Goal: Information Seeking & Learning: Learn about a topic

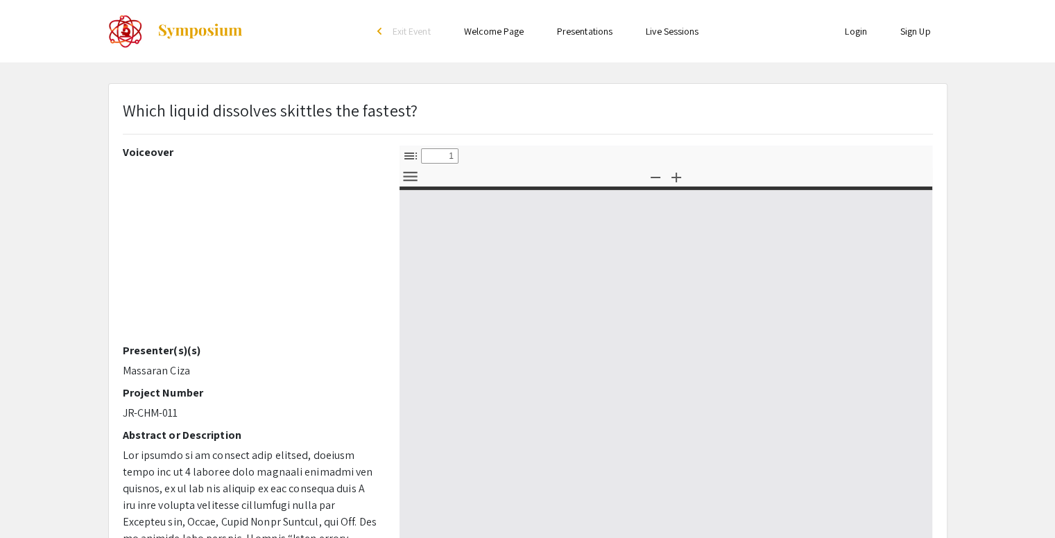
select select "custom"
type input "0"
select select "custom"
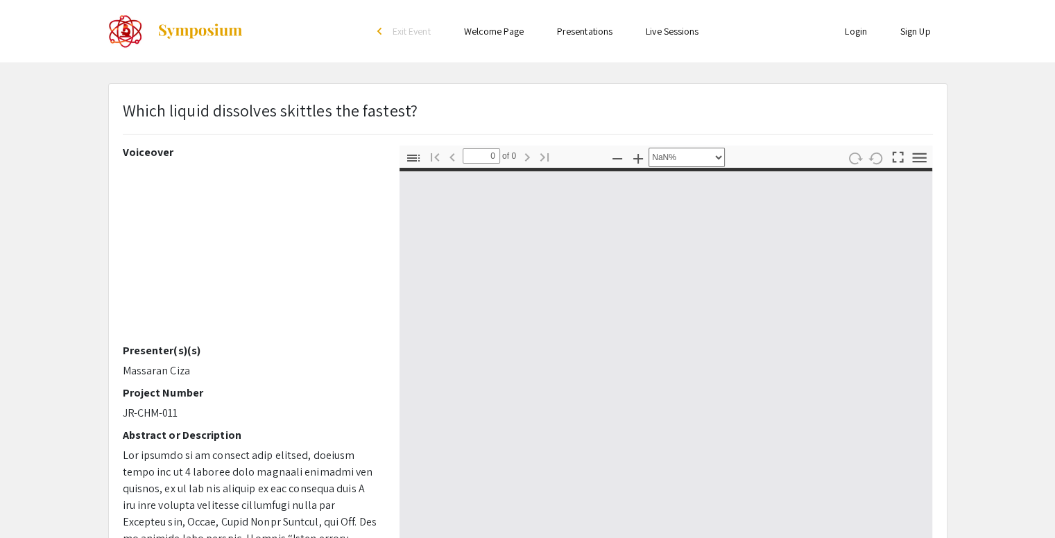
type input "1"
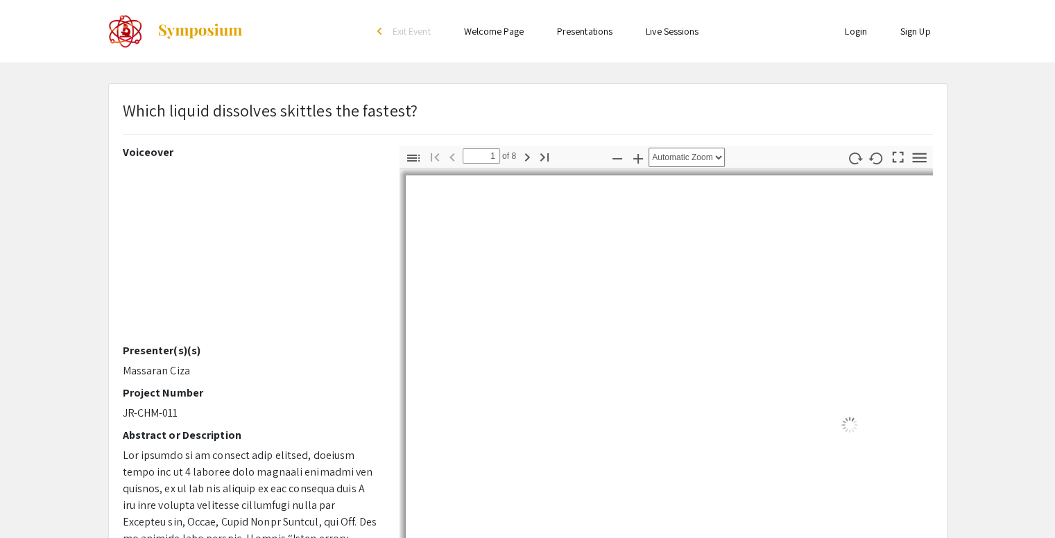
select select "auto"
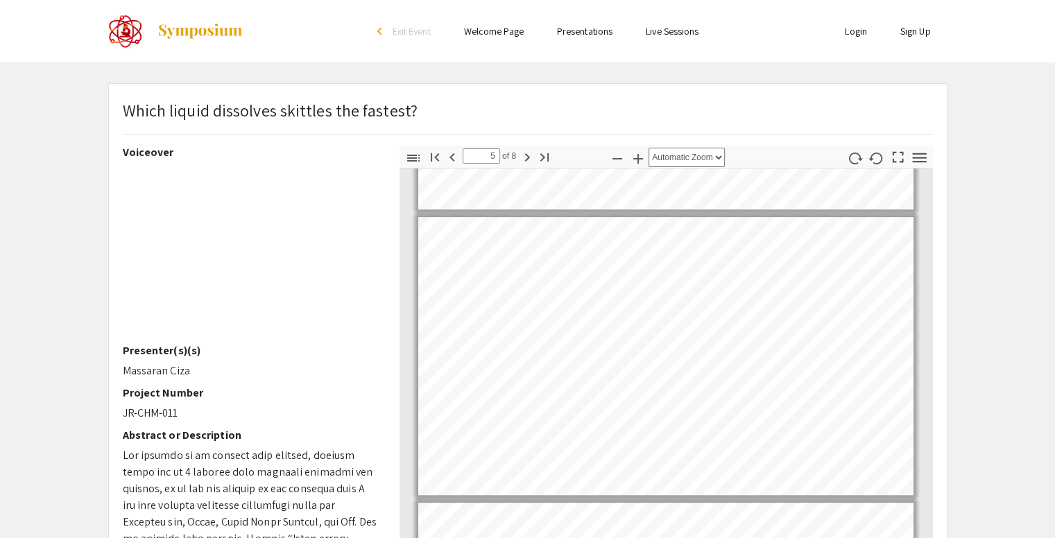
scroll to position [1182, 0]
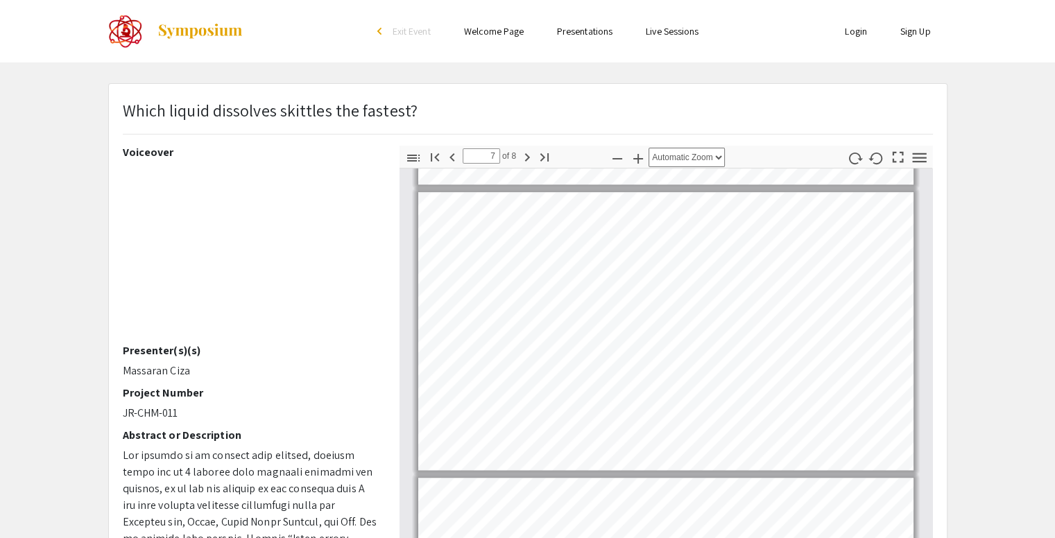
type input "8"
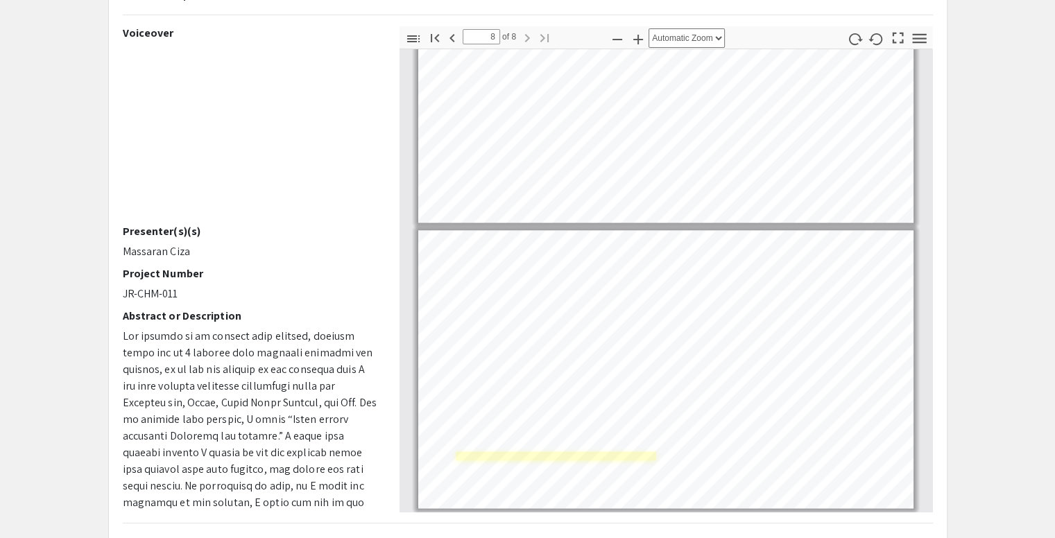
scroll to position [139, 0]
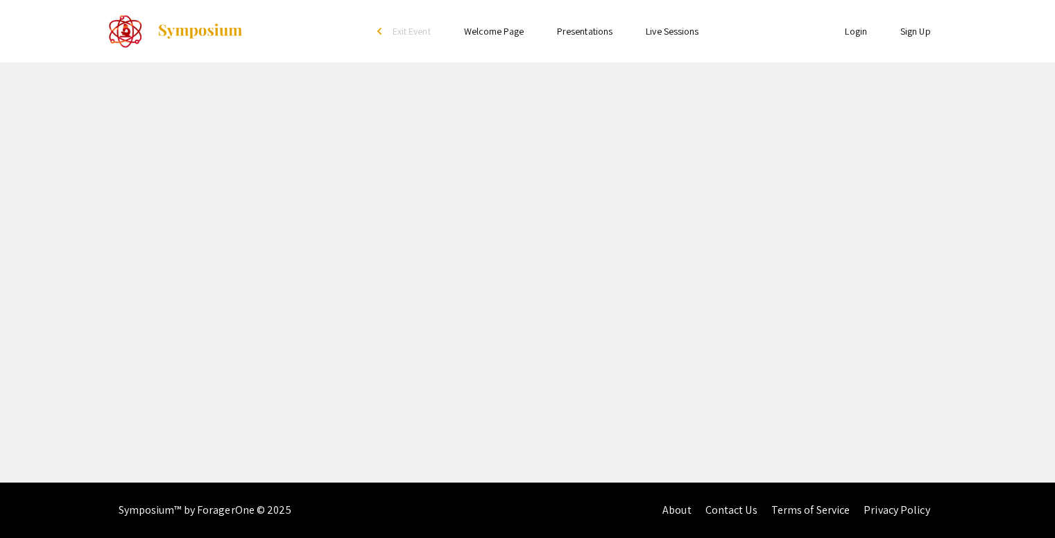
select select "custom"
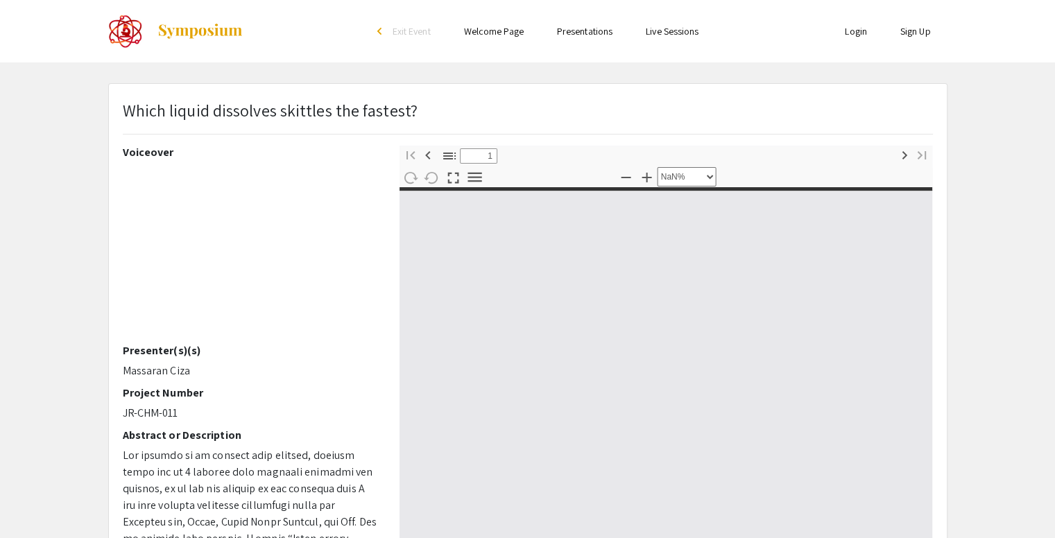
type input "0"
select select "custom"
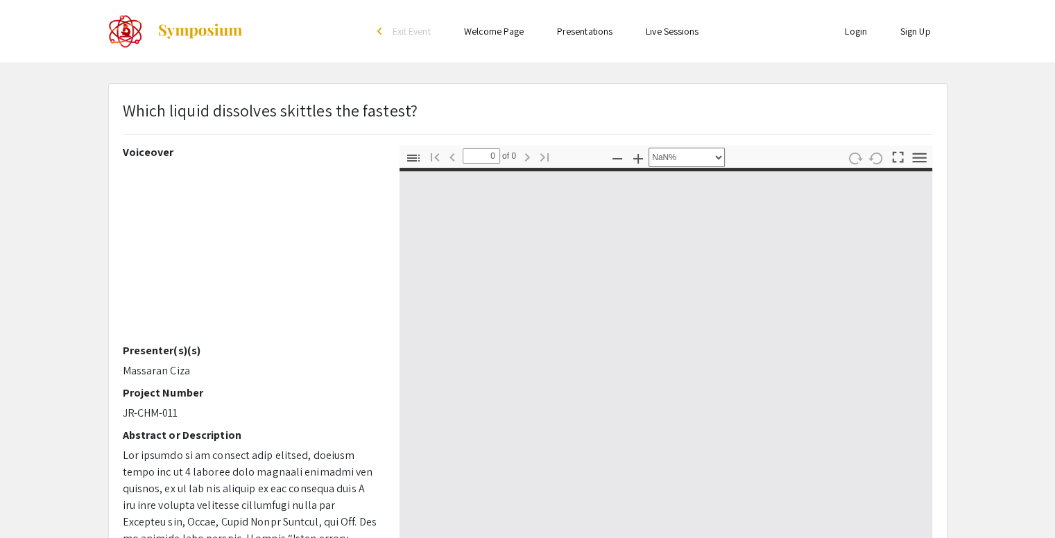
type input "1"
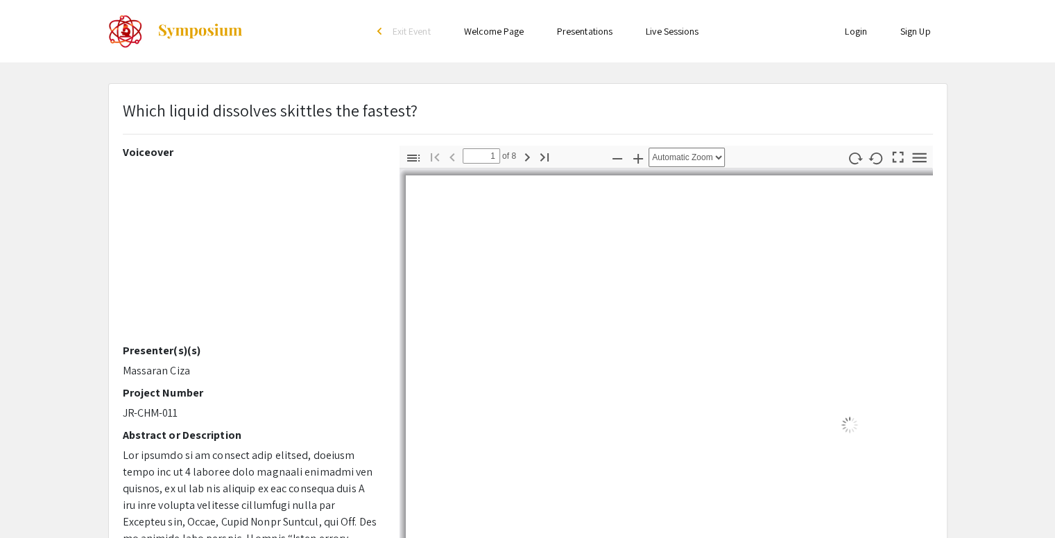
select select "auto"
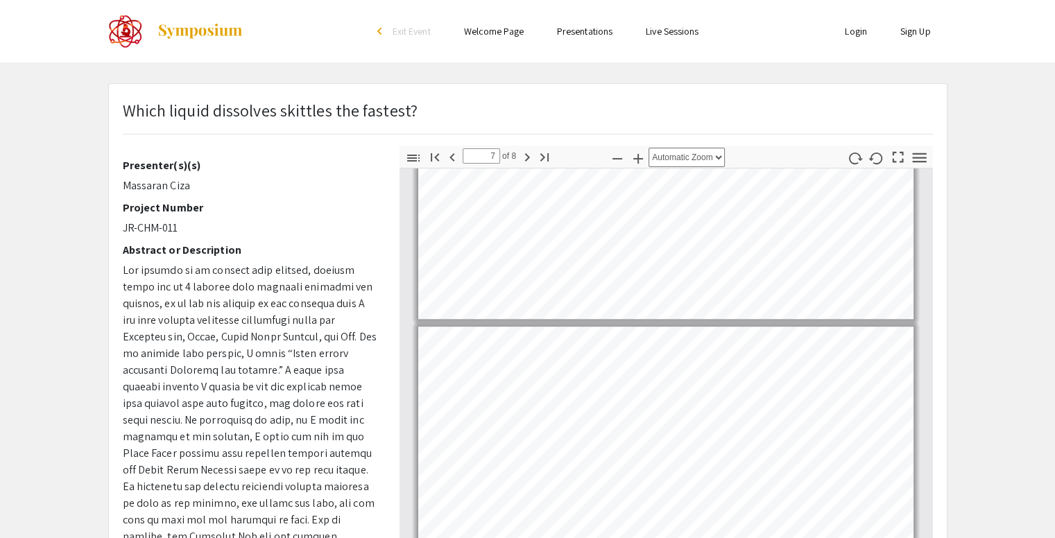
scroll to position [1599, 0]
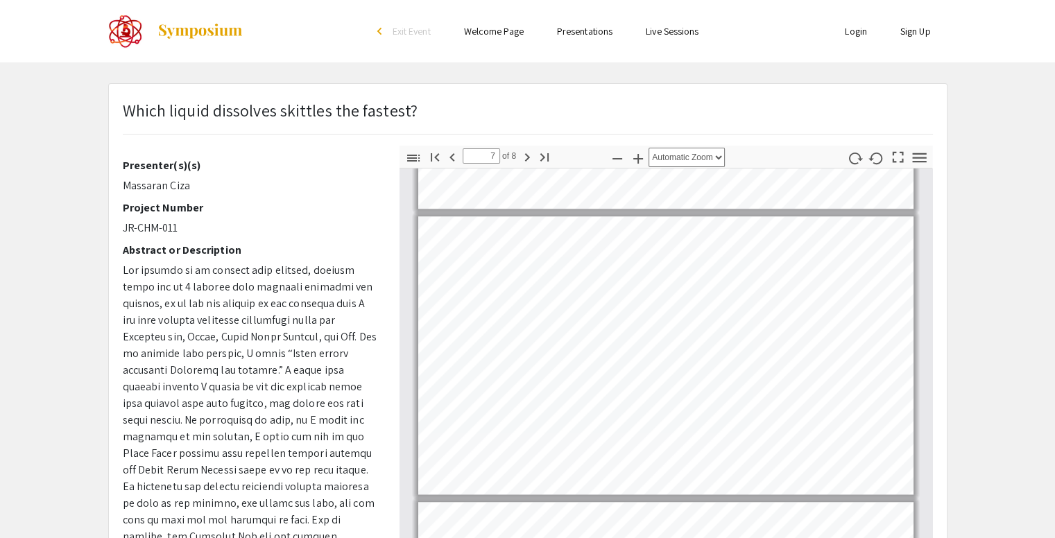
type input "8"
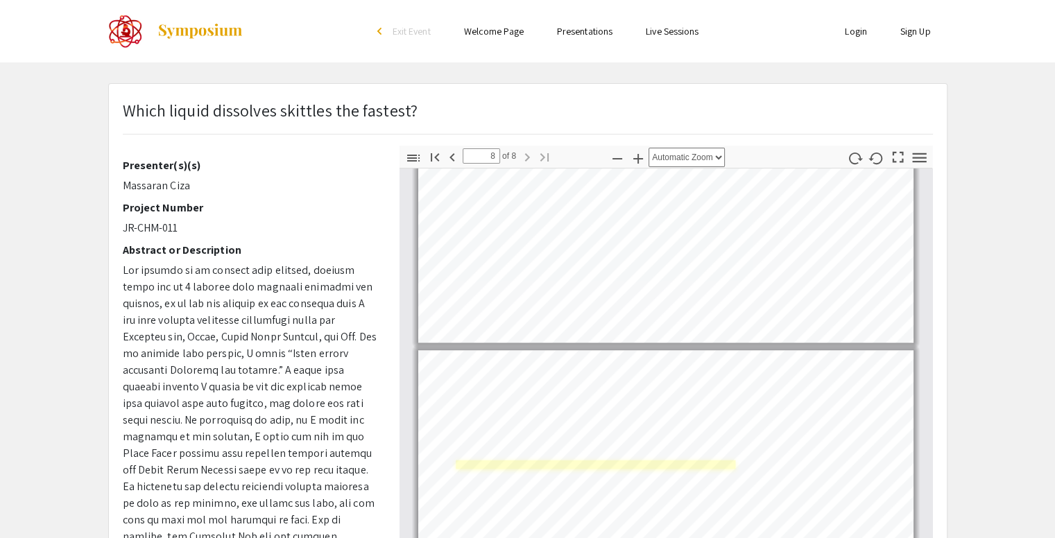
scroll to position [1827, 0]
click at [586, 461] on div "Page 8" at bounding box center [666, 488] width 508 height 291
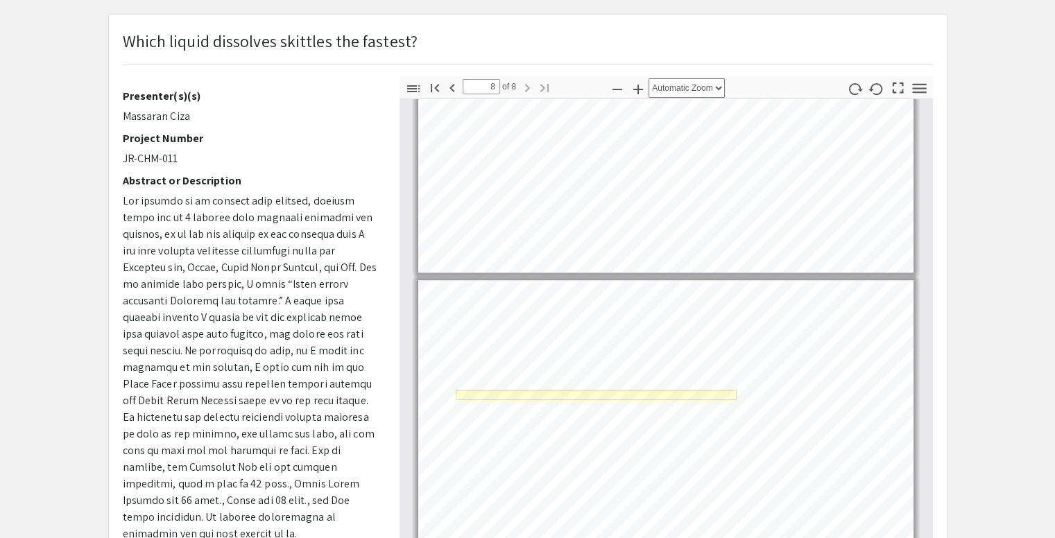
scroll to position [139, 0]
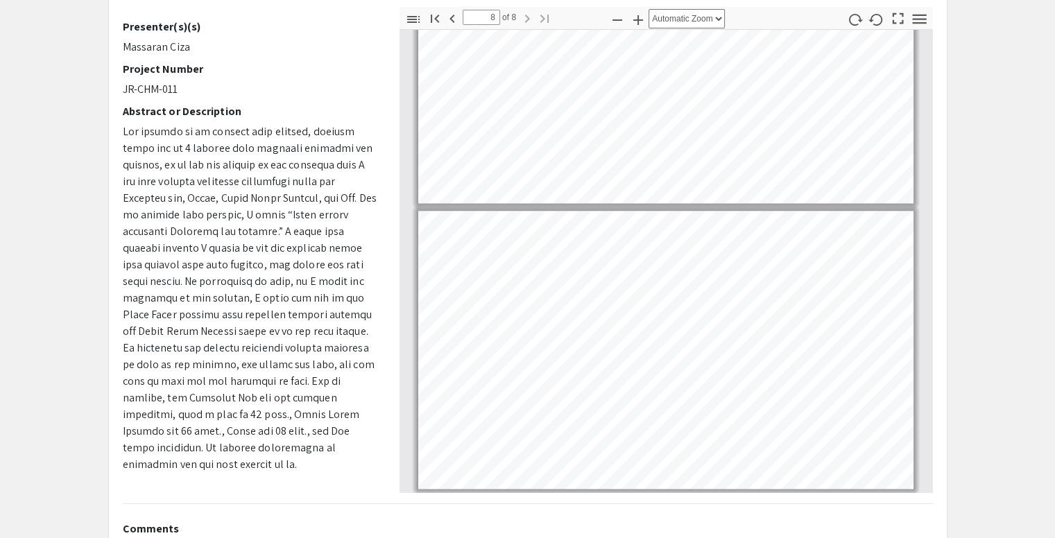
drag, startPoint x: 672, startPoint y: 384, endPoint x: 577, endPoint y: 495, distance: 146.2
click at [577, 498] on div "Which liquid dissolves skittles the fastest? Voiceover Presenter(s)(s) Massaran…" at bounding box center [528, 295] width 838 height 700
